Goal: Information Seeking & Learning: Learn about a topic

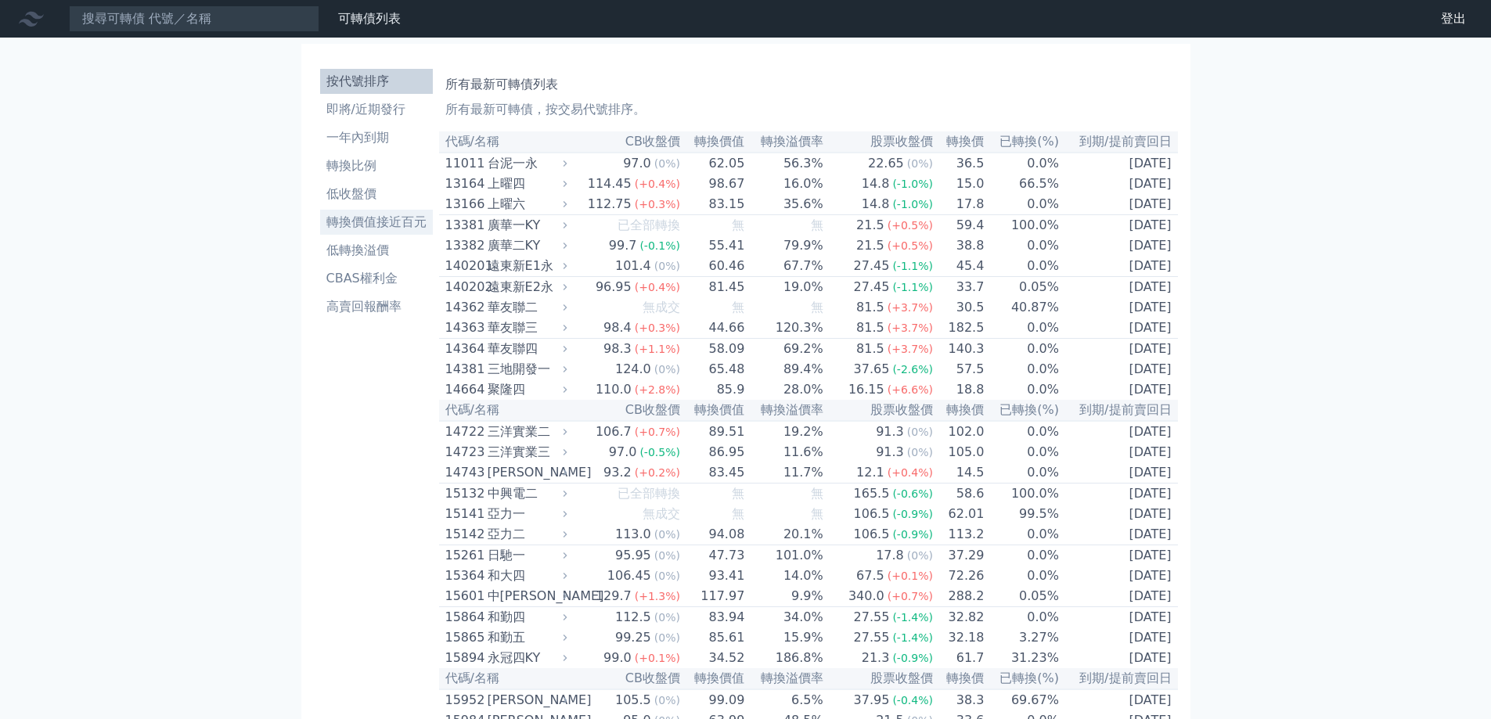
click at [392, 221] on li "轉換價值接近百元" at bounding box center [376, 222] width 113 height 19
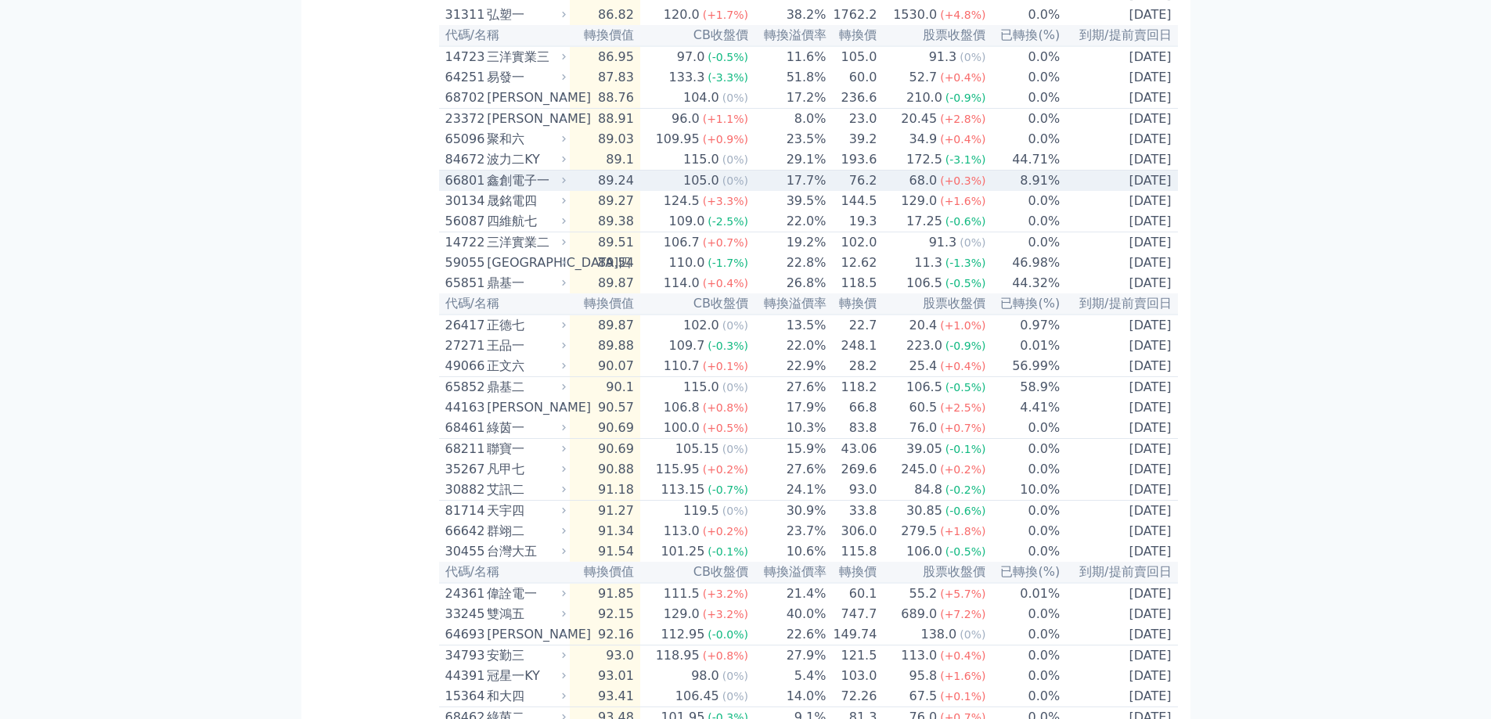
scroll to position [939, 0]
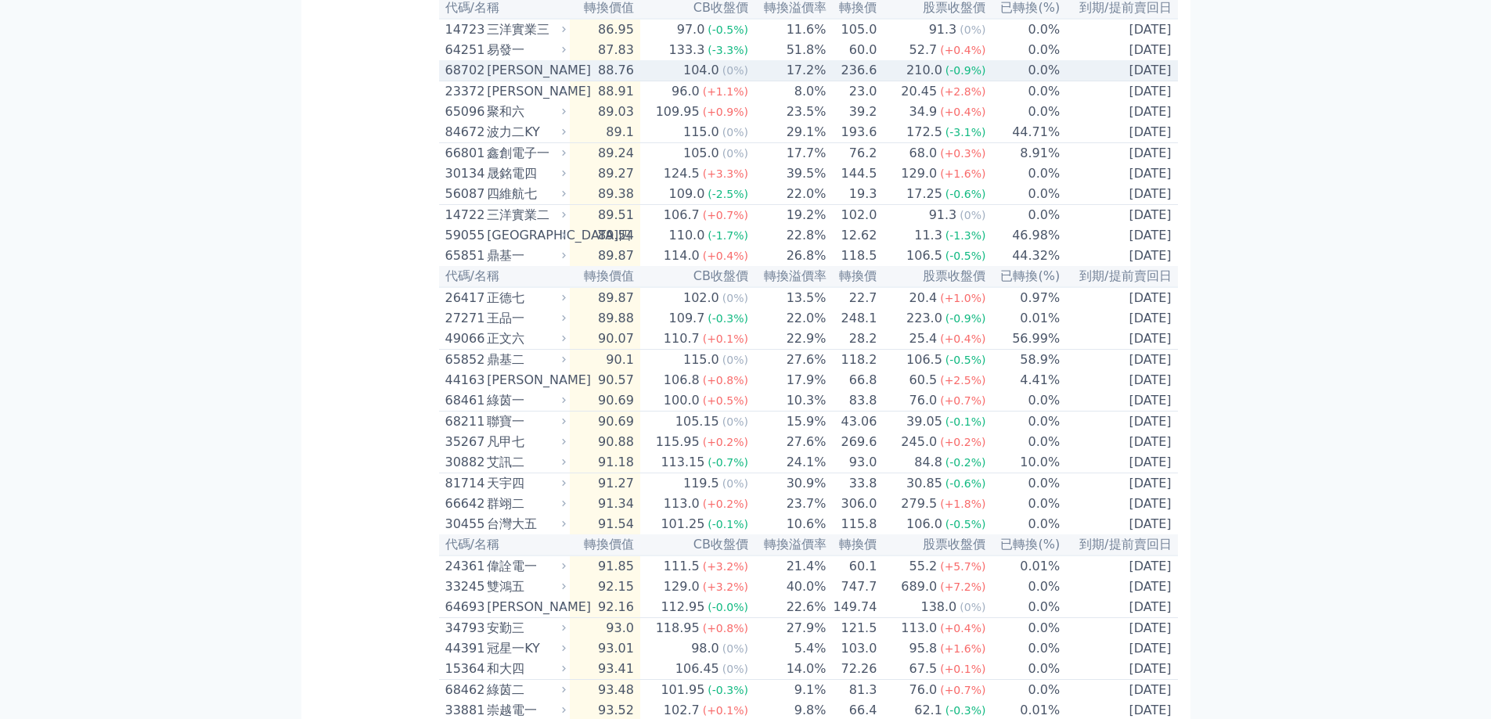
click at [898, 81] on td "210.0 (-0.9%)" at bounding box center [931, 70] width 109 height 21
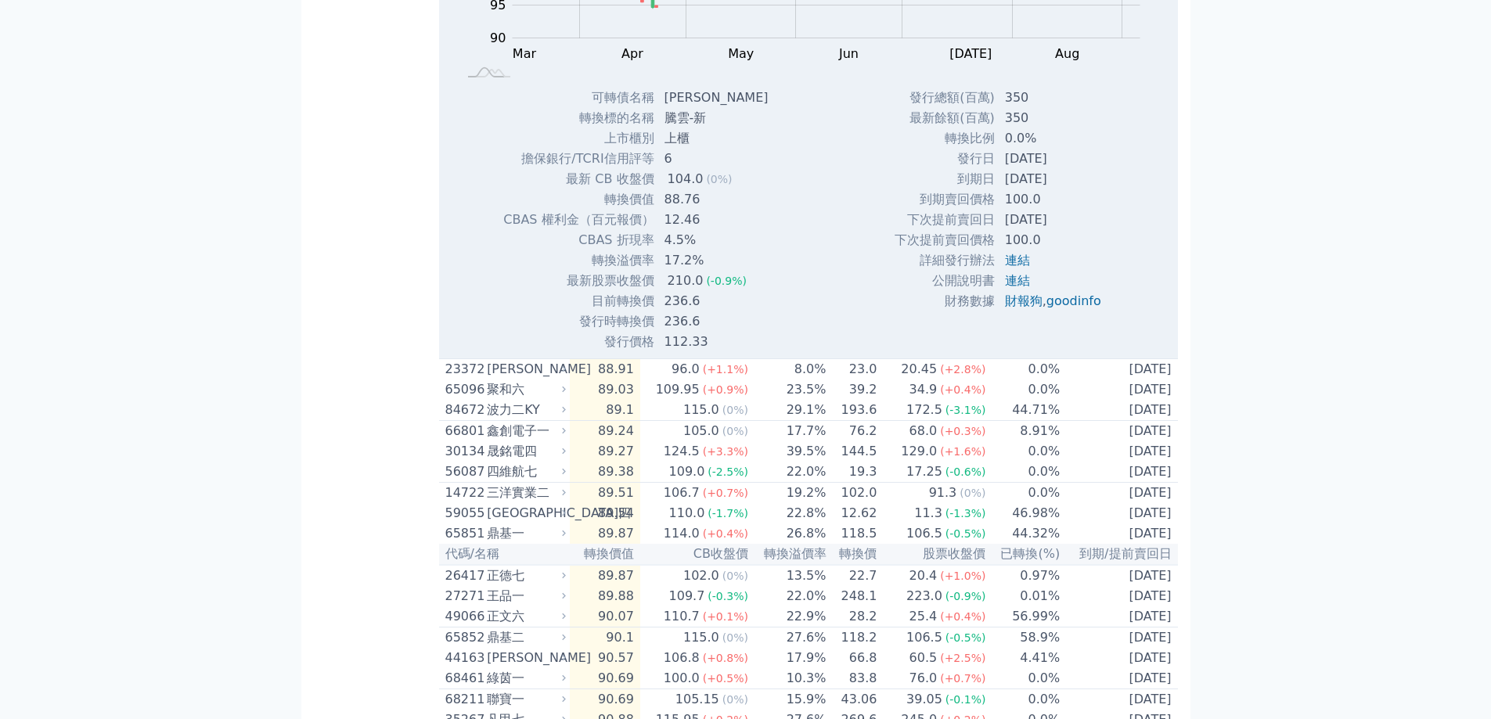
scroll to position [1174, 0]
click at [1081, 304] on link "goodinfo" at bounding box center [1073, 297] width 55 height 15
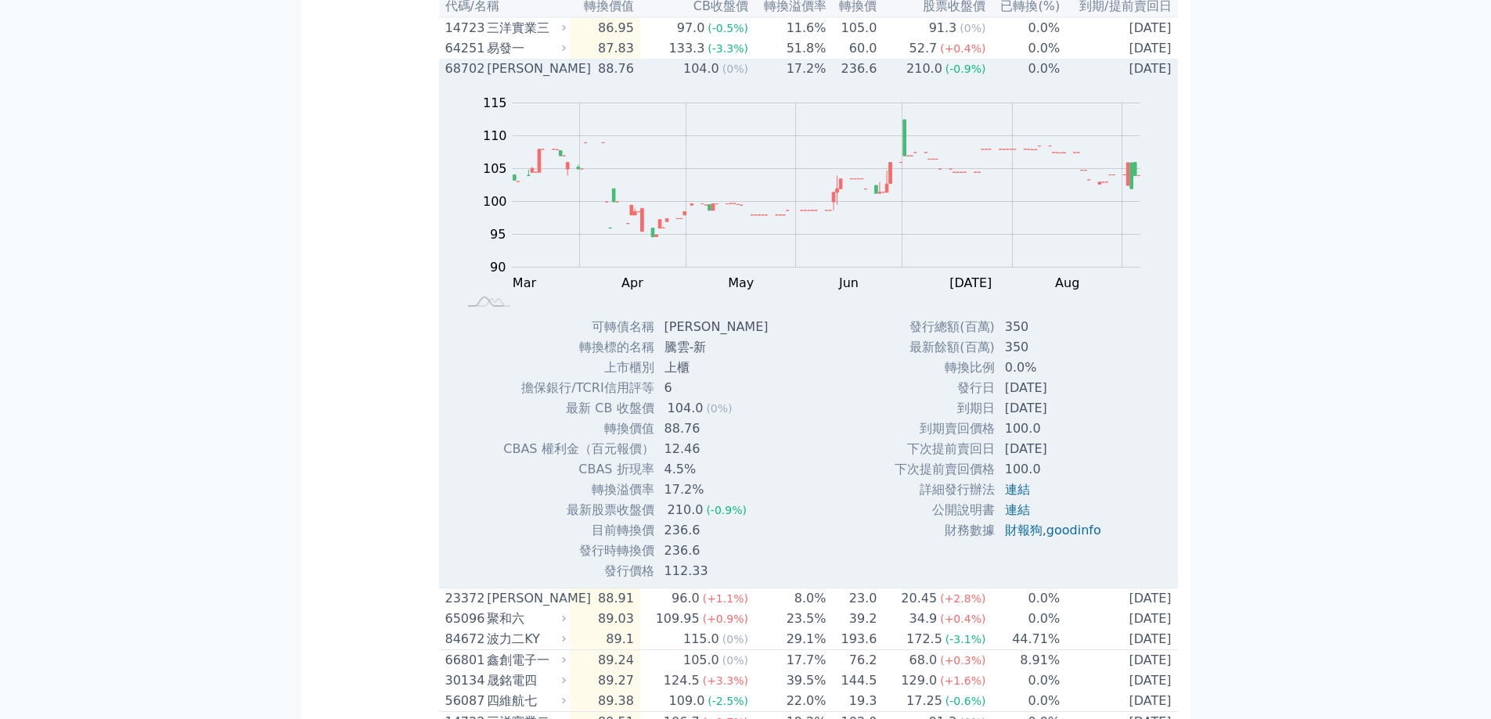
scroll to position [939, 0]
click at [844, 81] on td "236.6" at bounding box center [852, 70] width 51 height 20
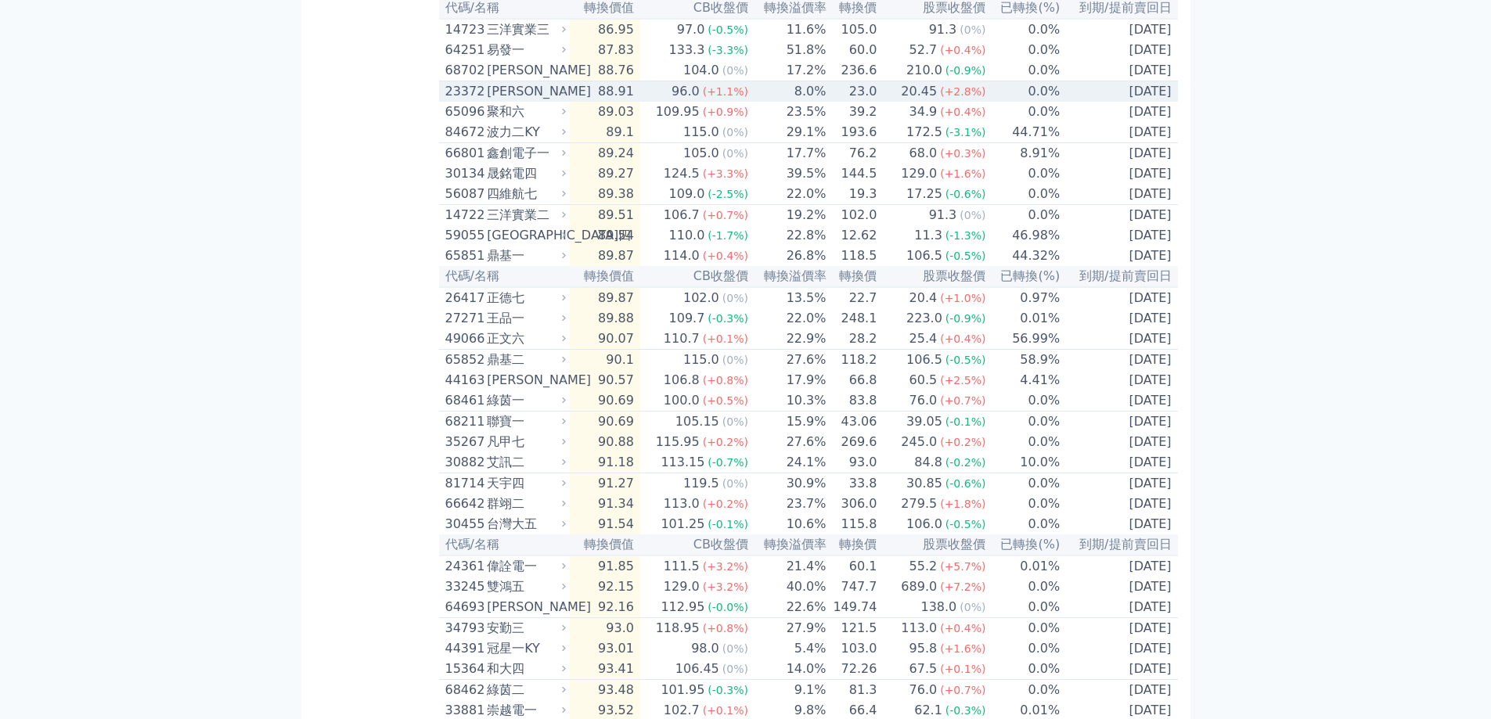
click at [763, 103] on td "8.0%" at bounding box center [788, 91] width 78 height 21
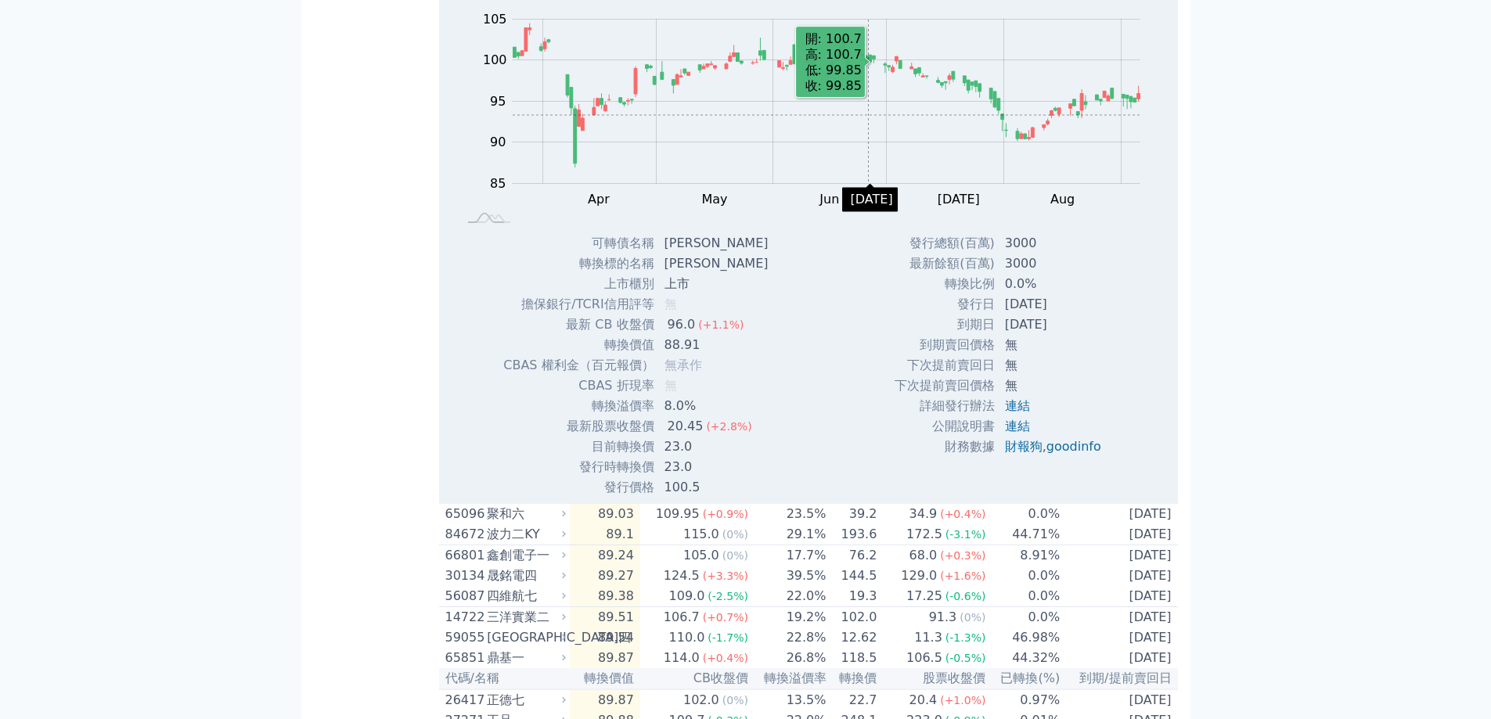
scroll to position [1017, 0]
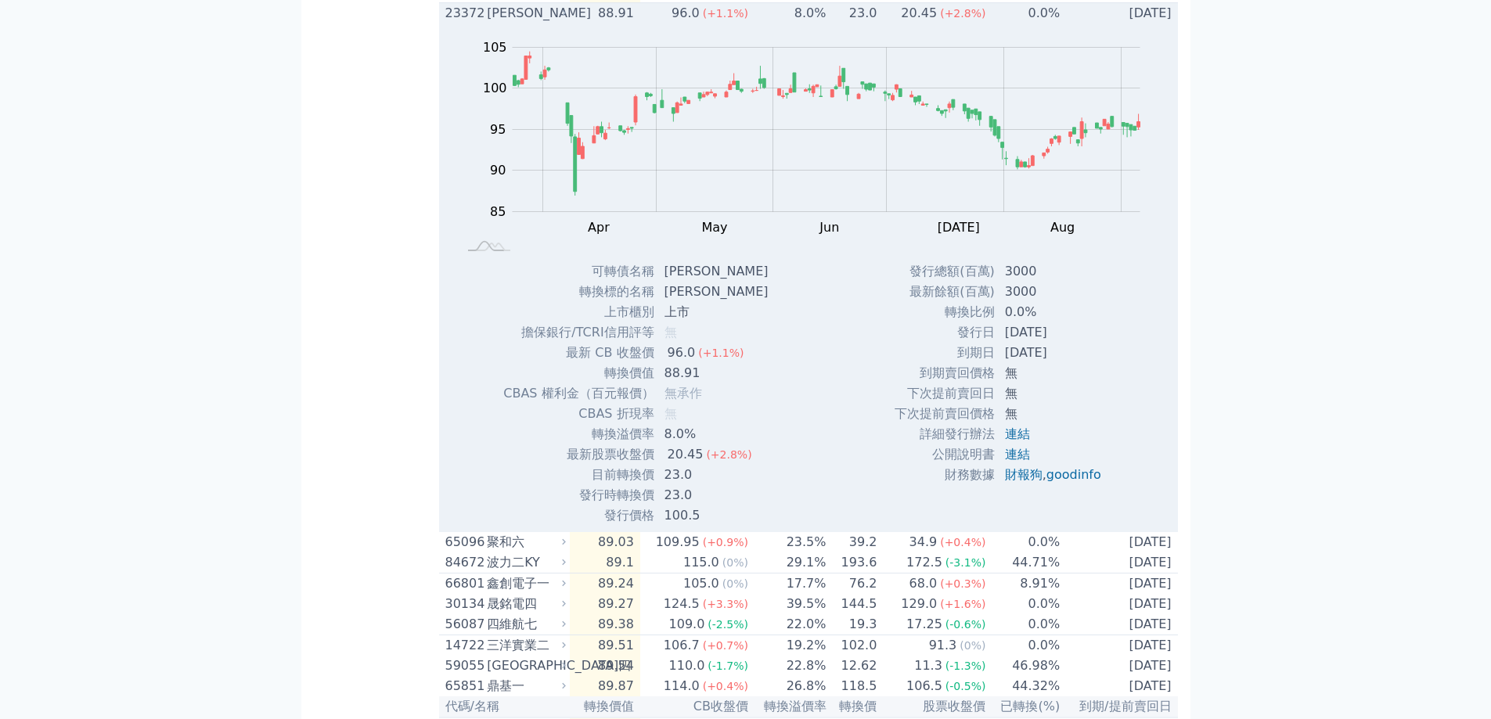
click at [863, 24] on td "23.0" at bounding box center [852, 13] width 51 height 21
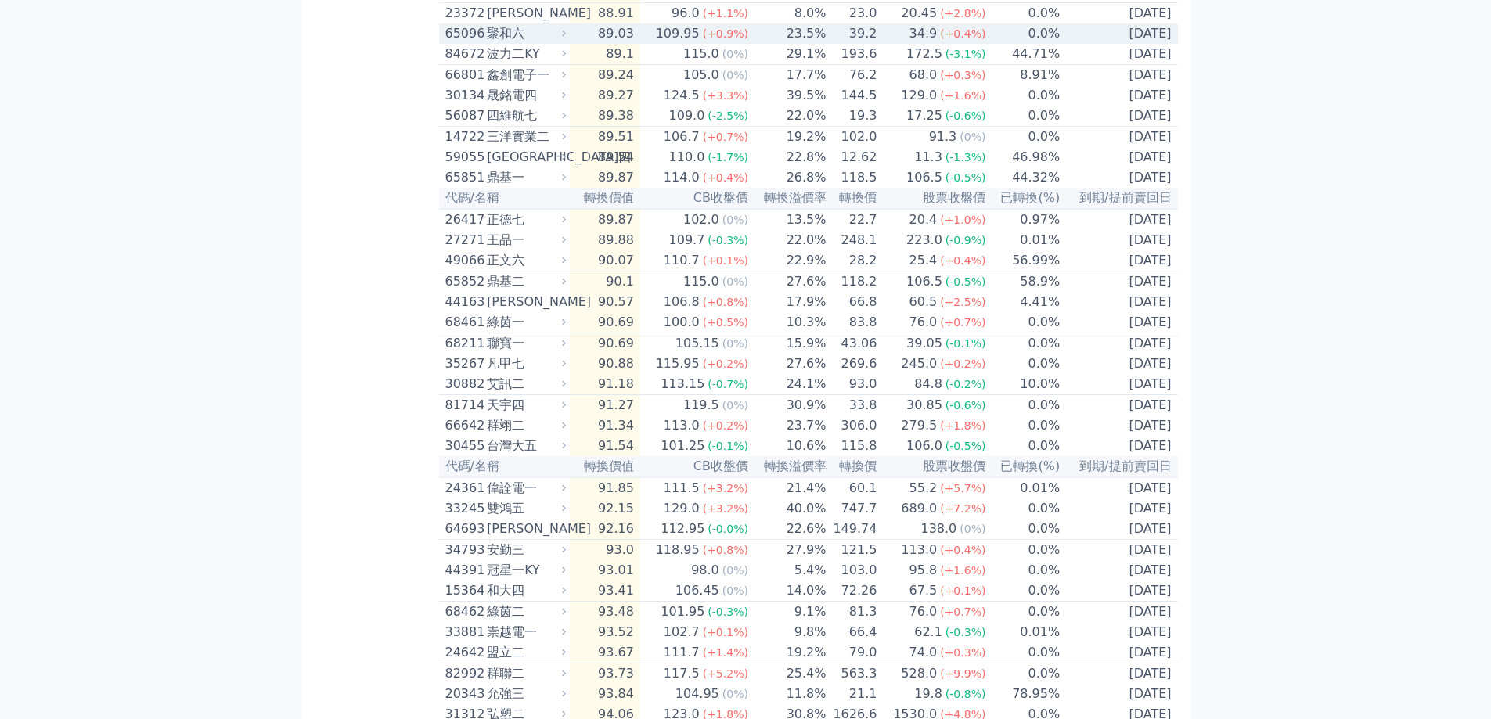
click at [876, 44] on td "39.2" at bounding box center [852, 33] width 51 height 20
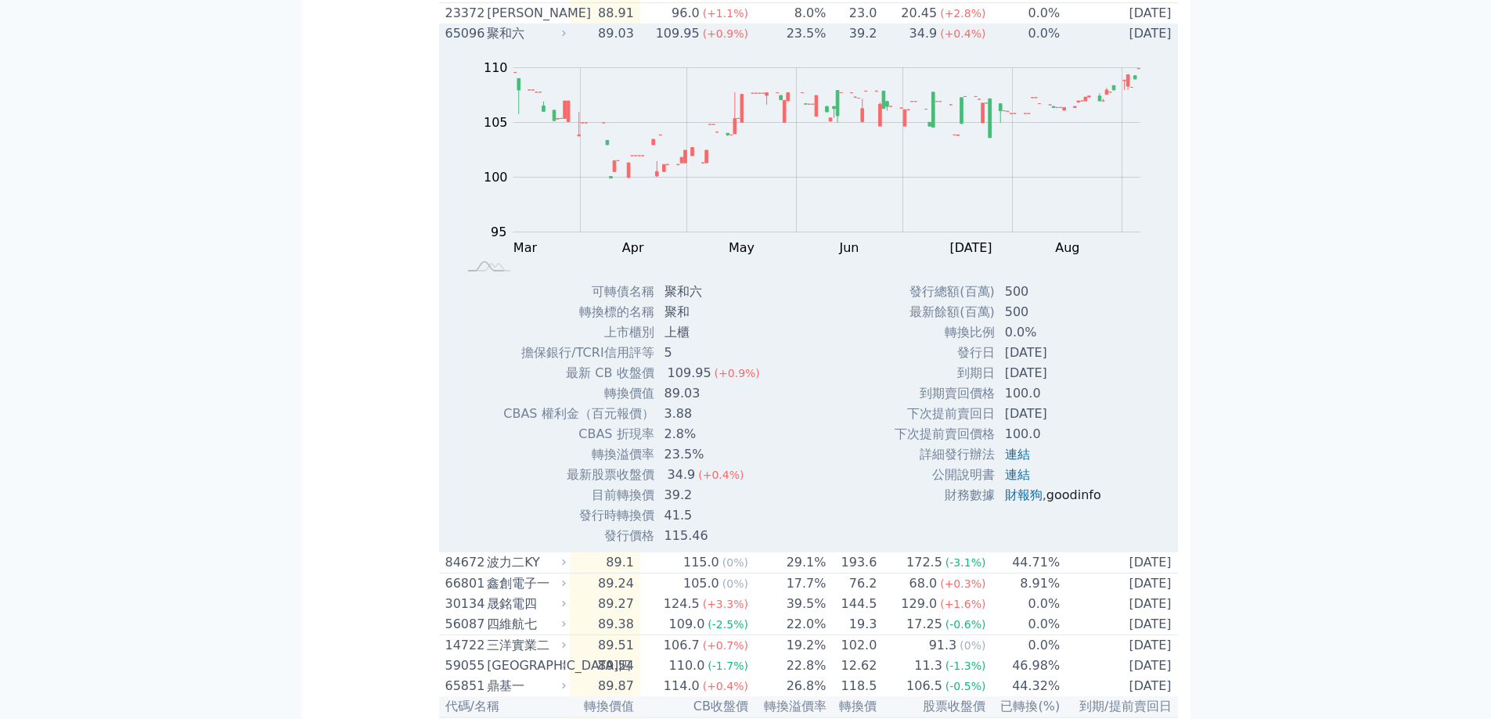
click at [1085, 502] on link "goodinfo" at bounding box center [1073, 495] width 55 height 15
click at [1074, 44] on td "[DATE]" at bounding box center [1118, 33] width 117 height 20
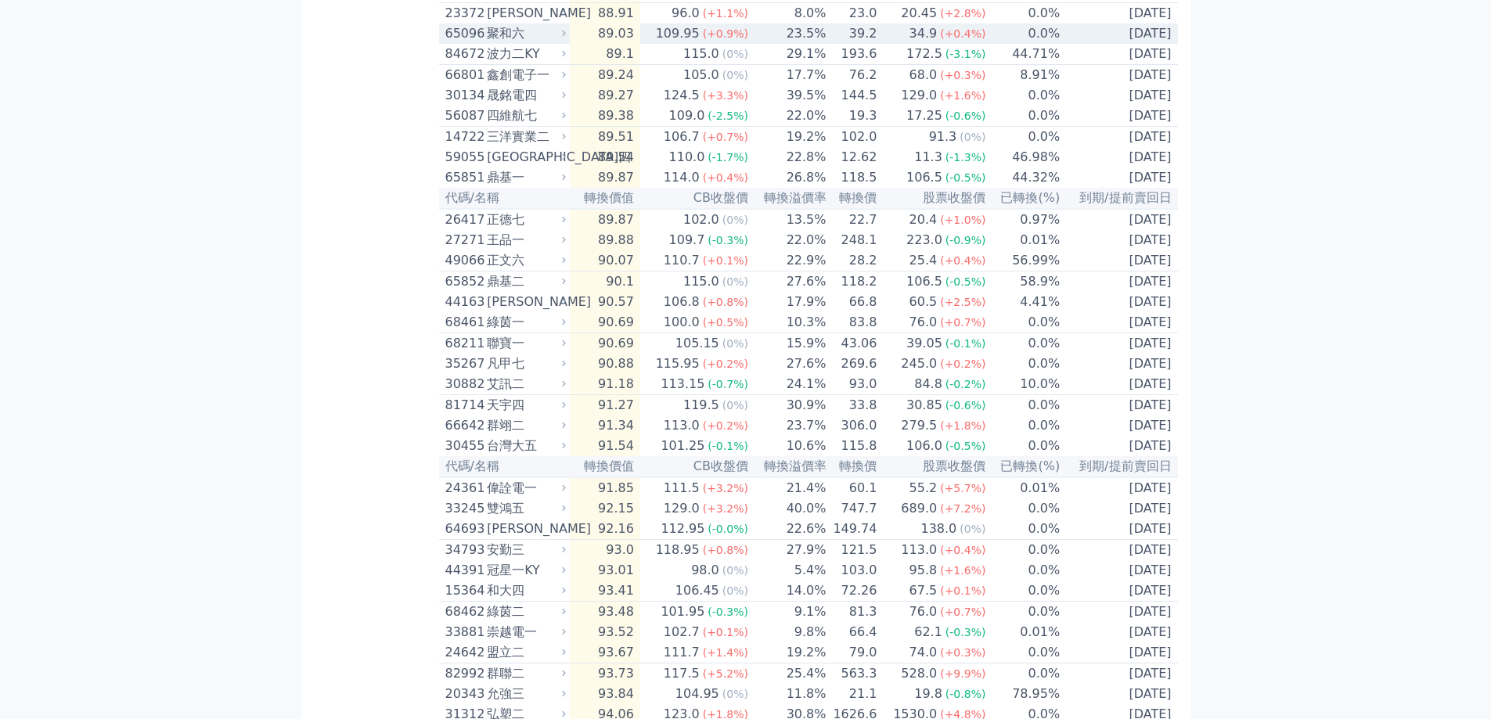
click at [1074, 44] on td "[DATE]" at bounding box center [1118, 33] width 117 height 20
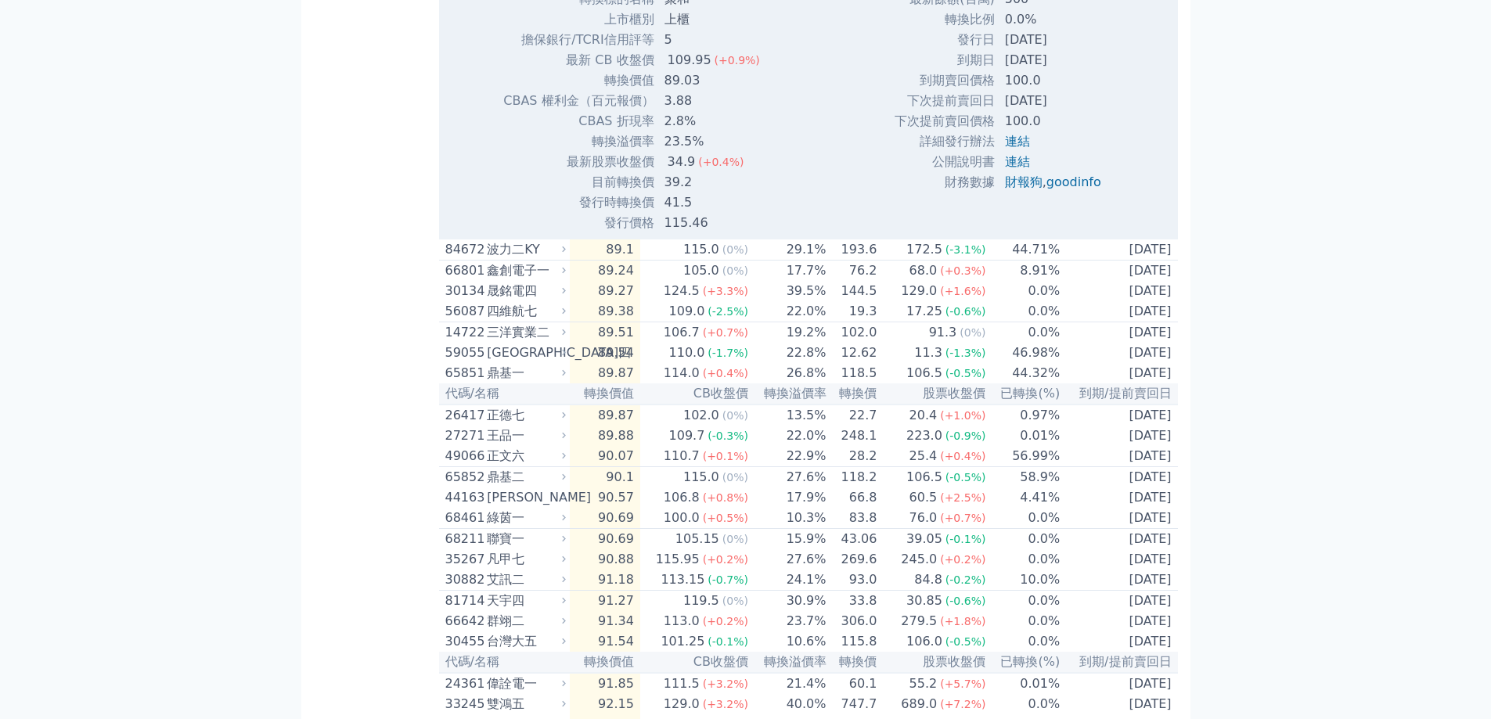
scroll to position [939, 0]
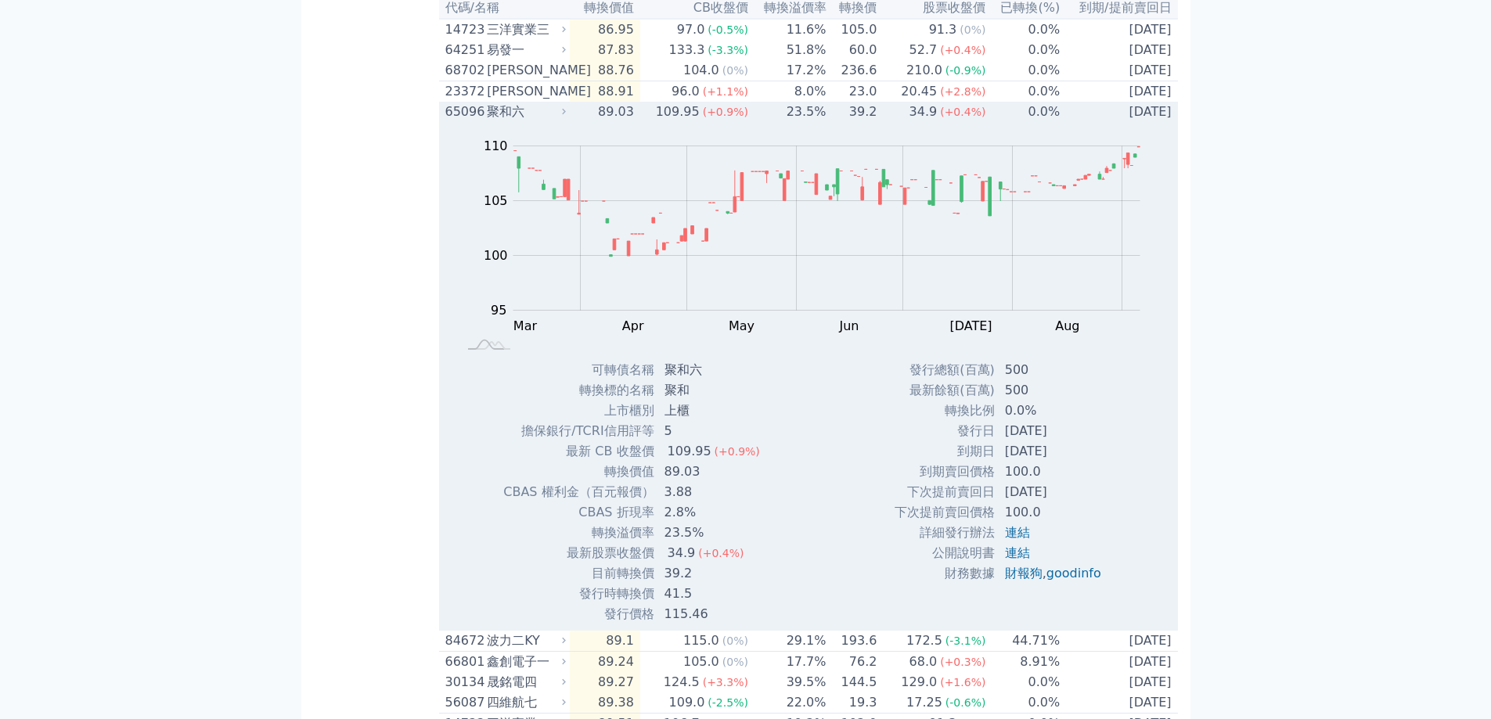
click at [990, 122] on td "0.0%" at bounding box center [1023, 112] width 74 height 20
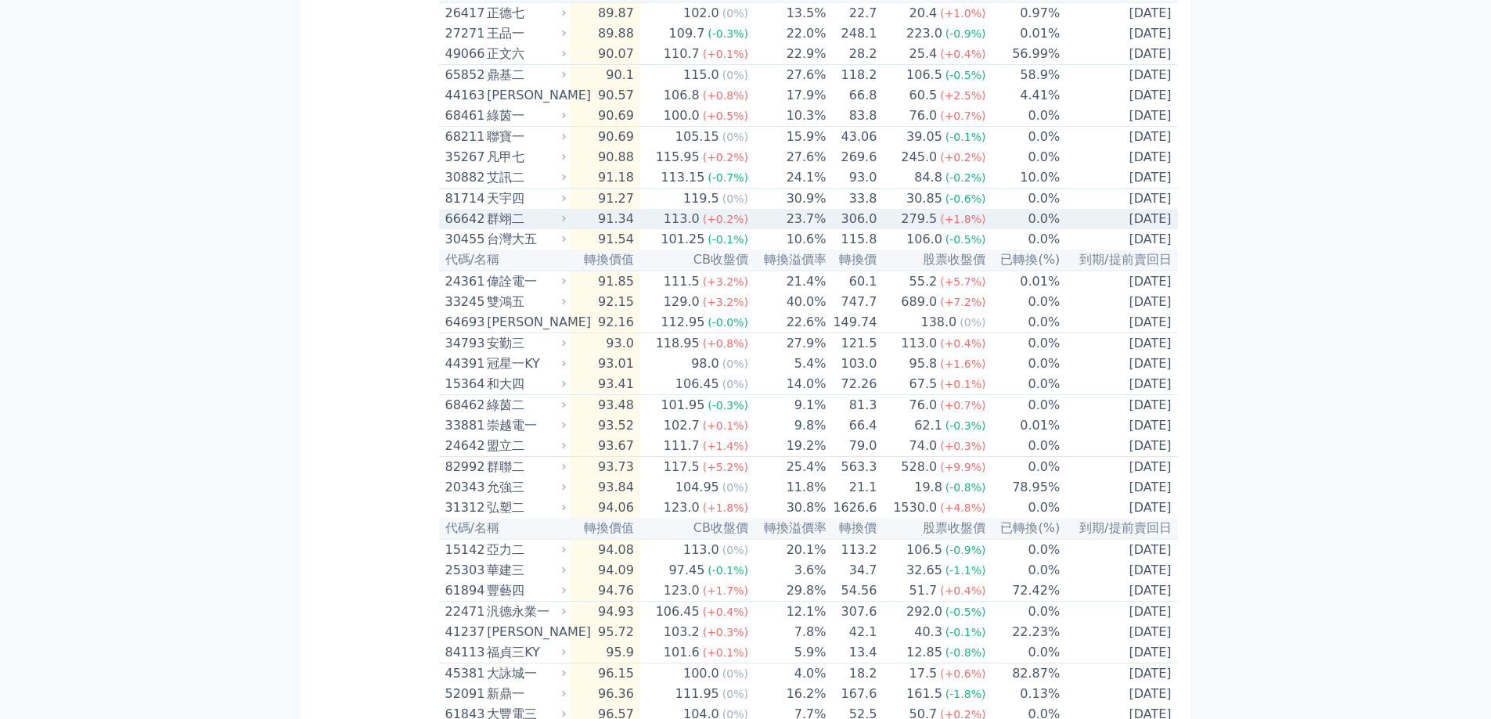
scroll to position [1252, 0]
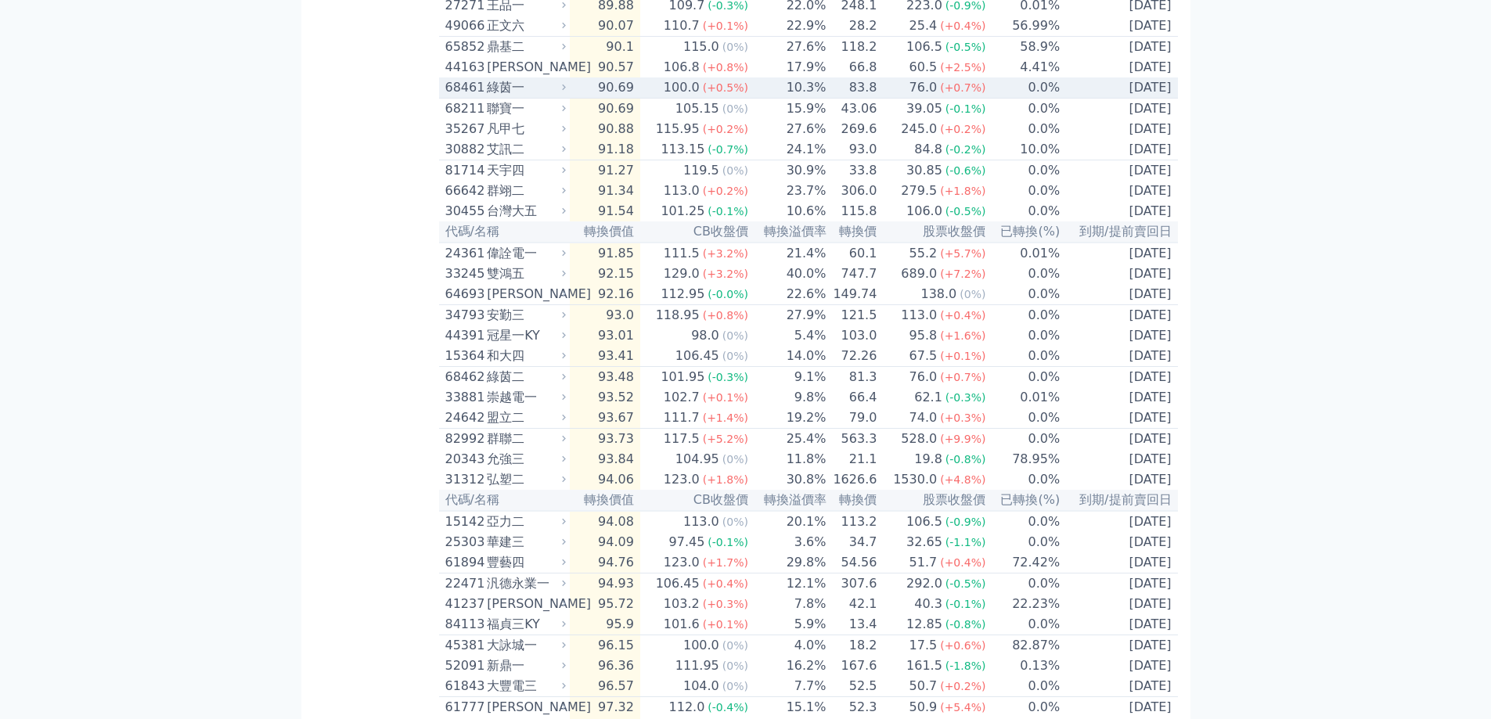
click at [1033, 99] on td "0.0%" at bounding box center [1023, 87] width 74 height 21
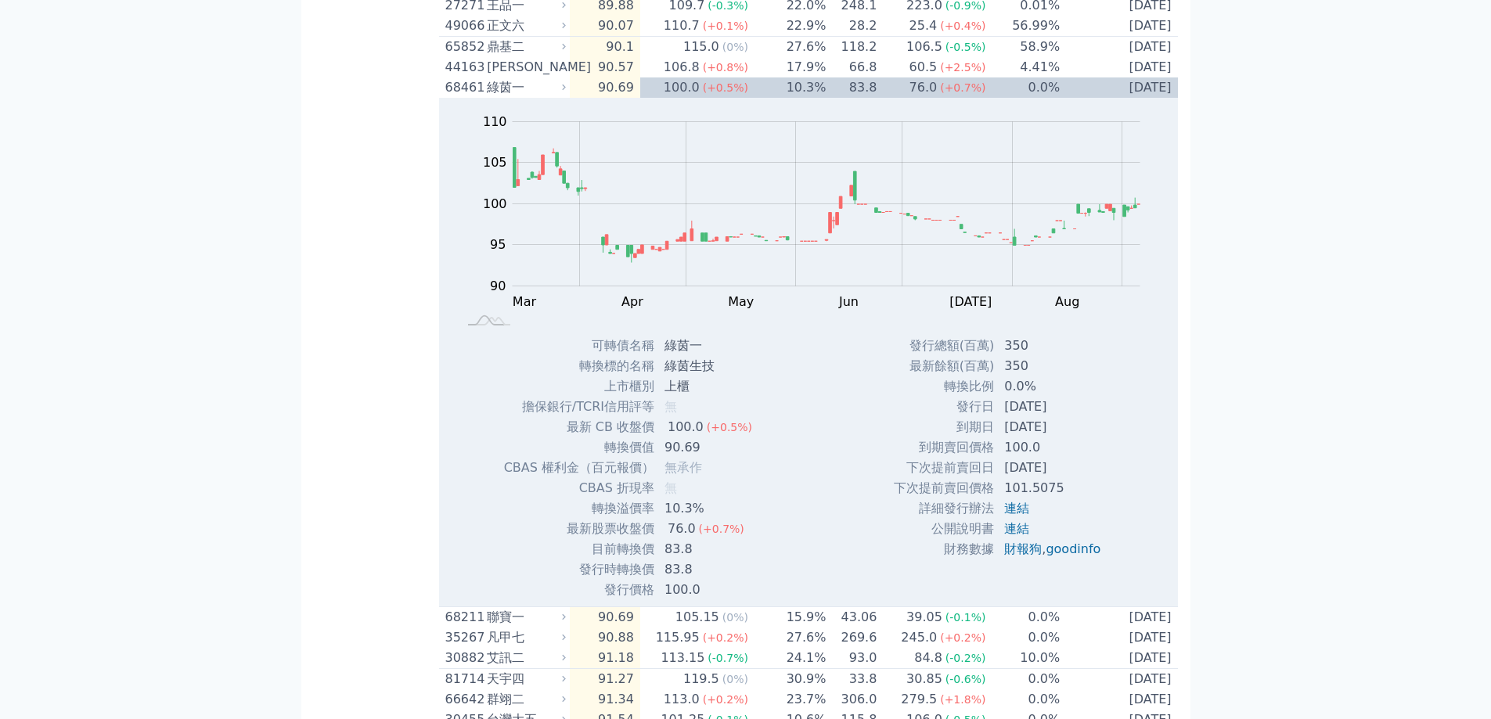
scroll to position [1409, 0]
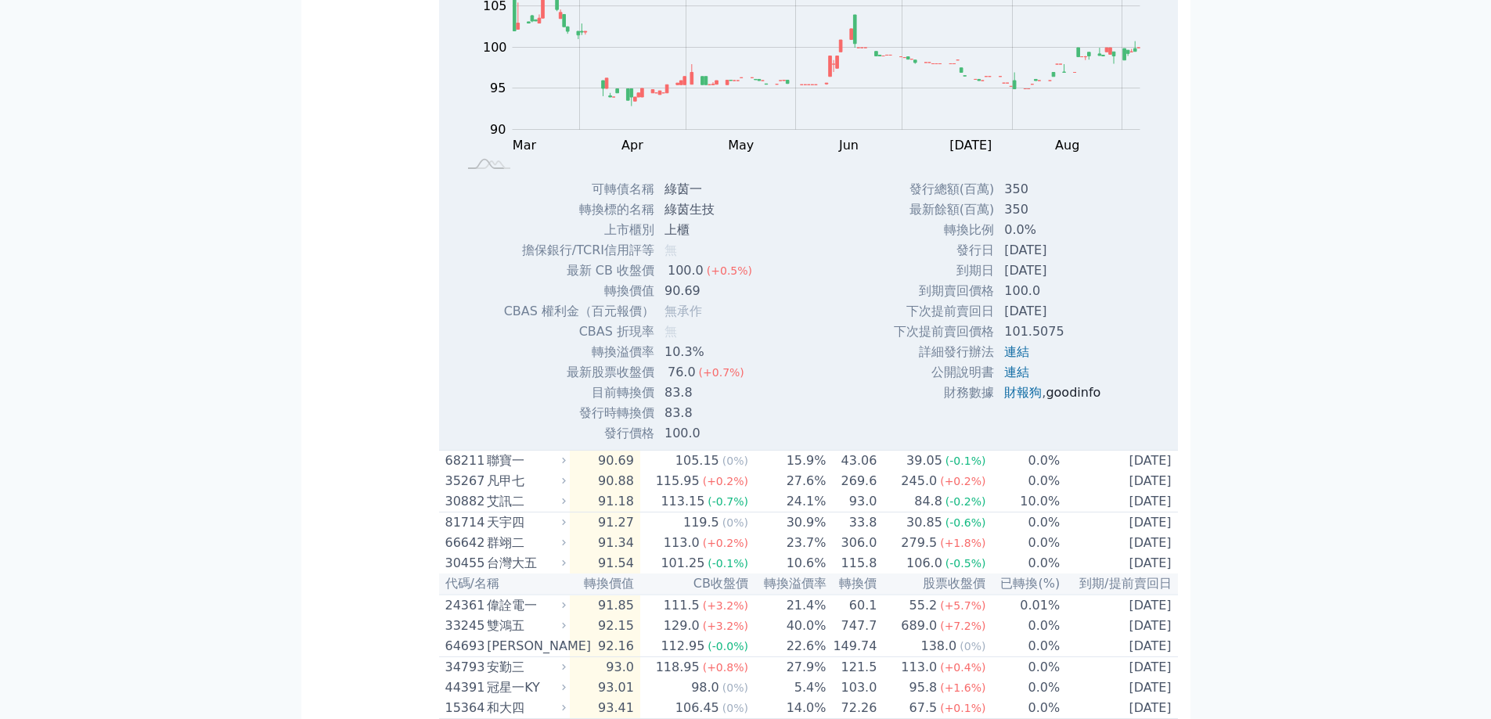
click at [1071, 400] on link "goodinfo" at bounding box center [1072, 392] width 55 height 15
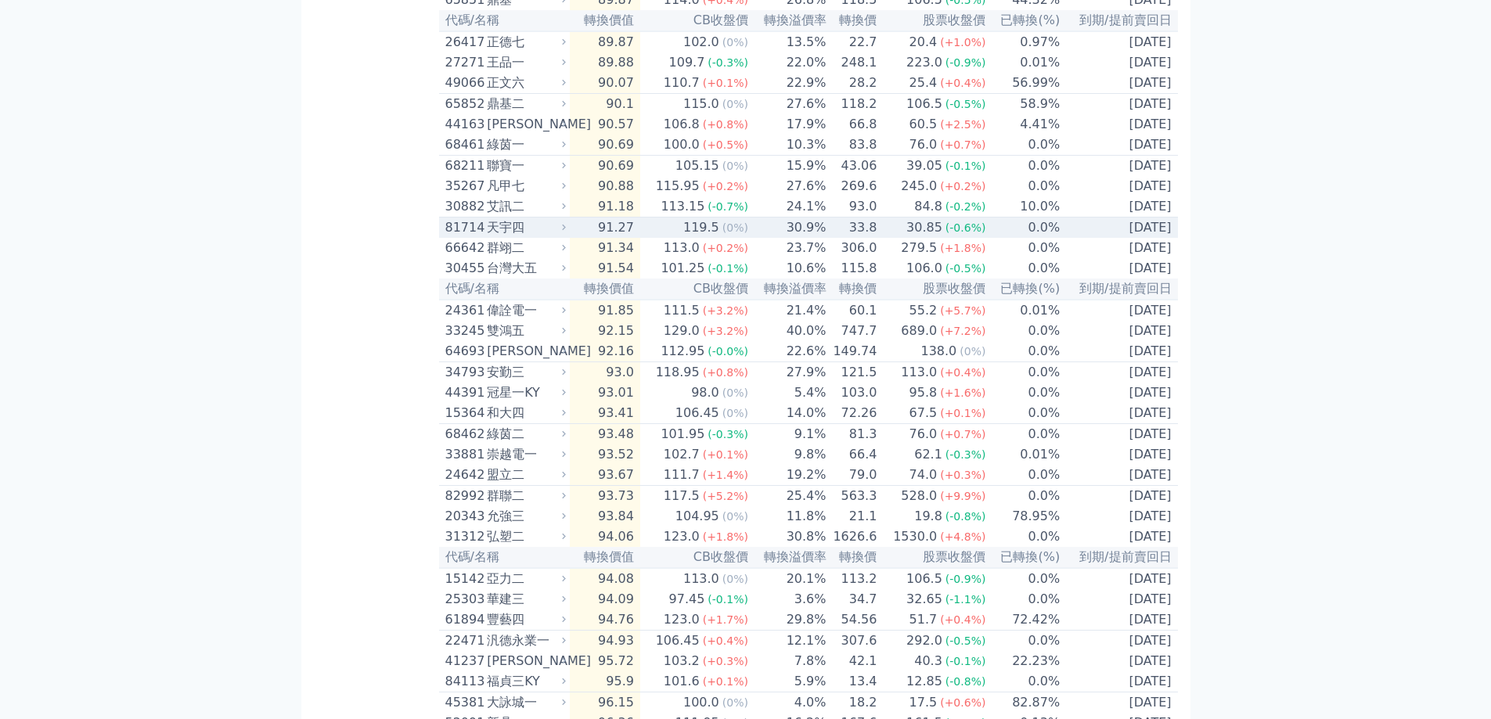
scroll to position [1174, 0]
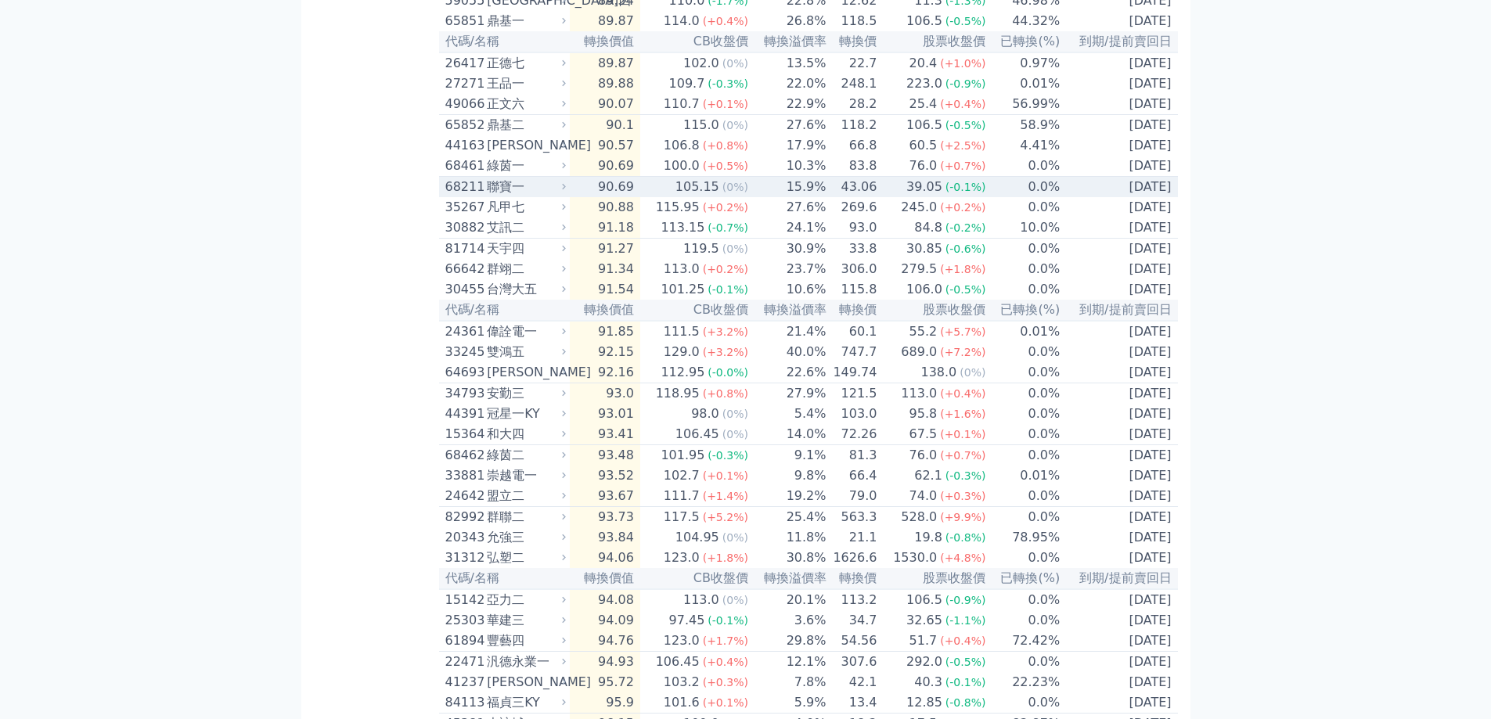
click at [947, 193] on span "(-0.1%)" at bounding box center [965, 187] width 41 height 13
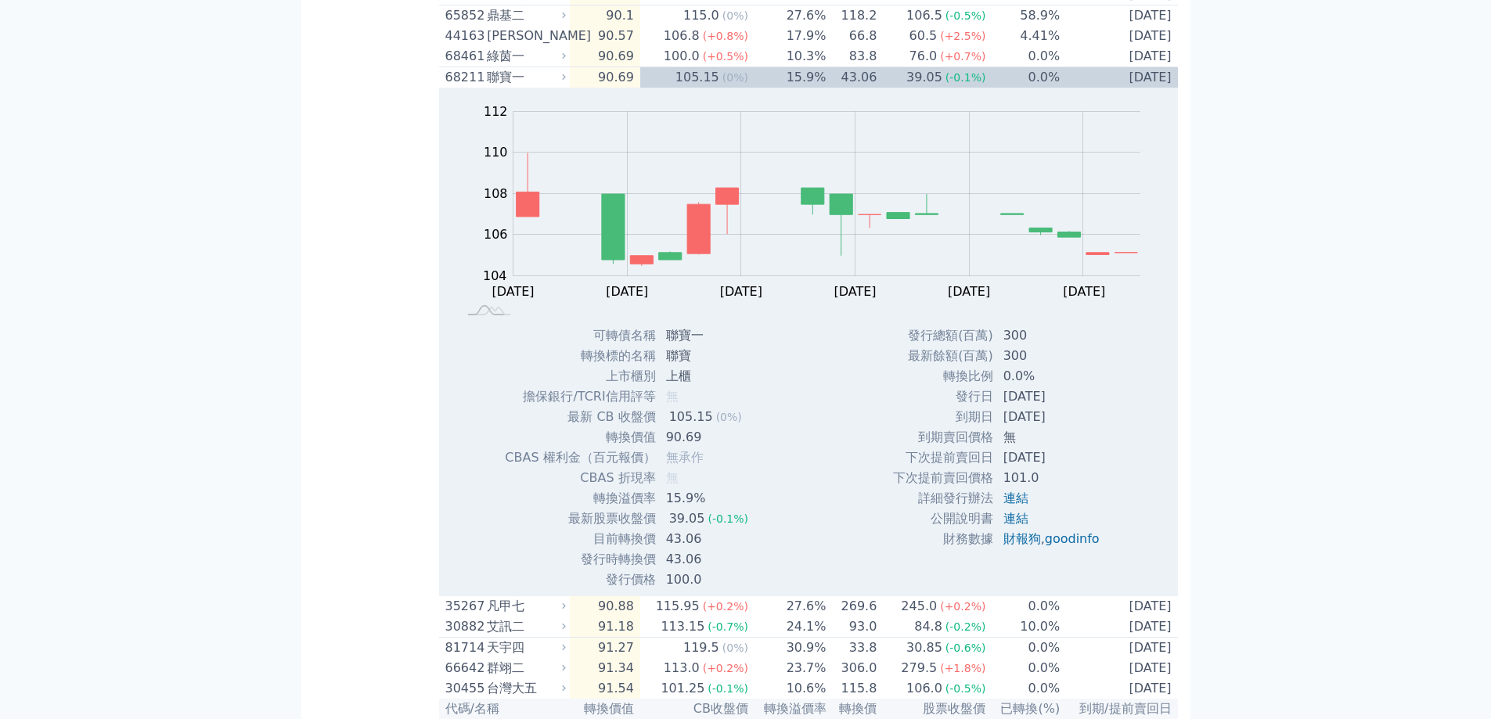
scroll to position [1487, 0]
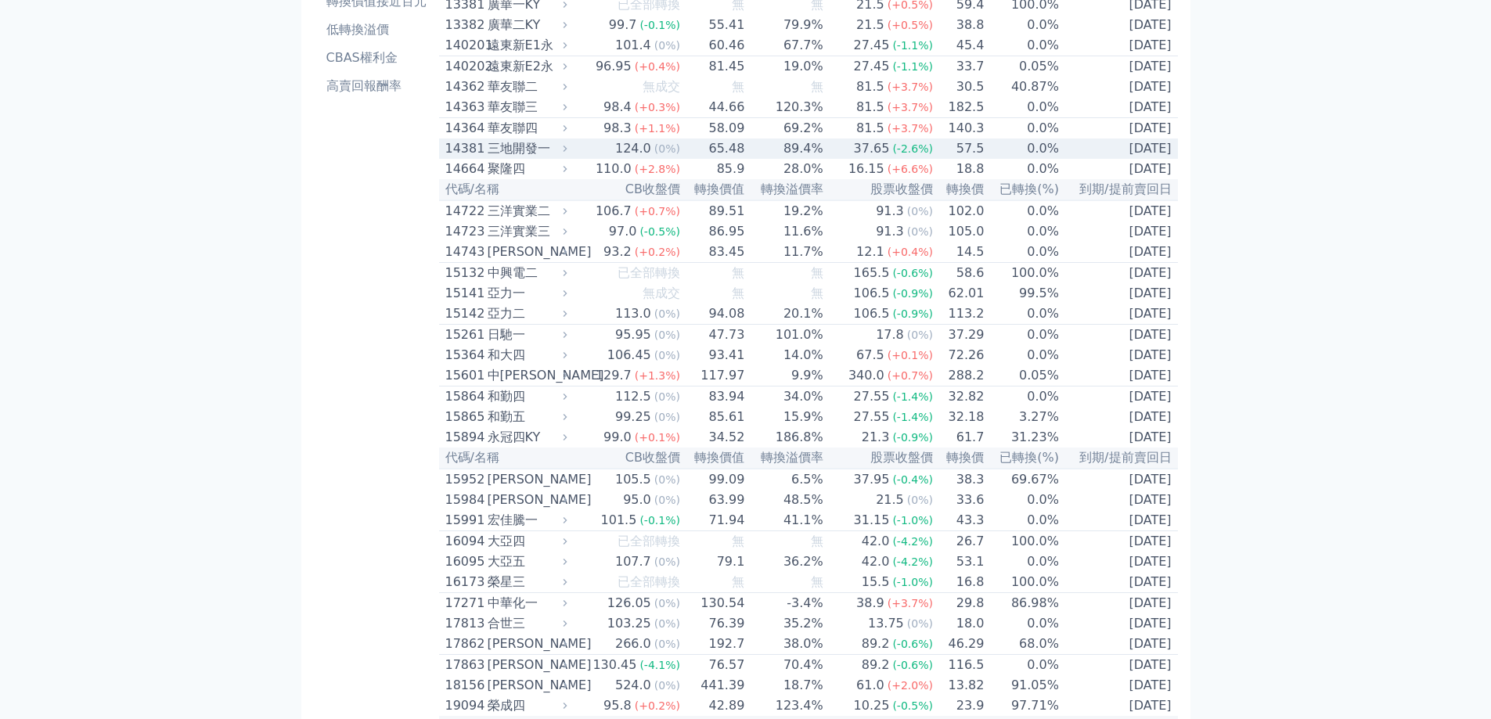
scroll to position [235, 0]
